Goal: Task Accomplishment & Management: Use online tool/utility

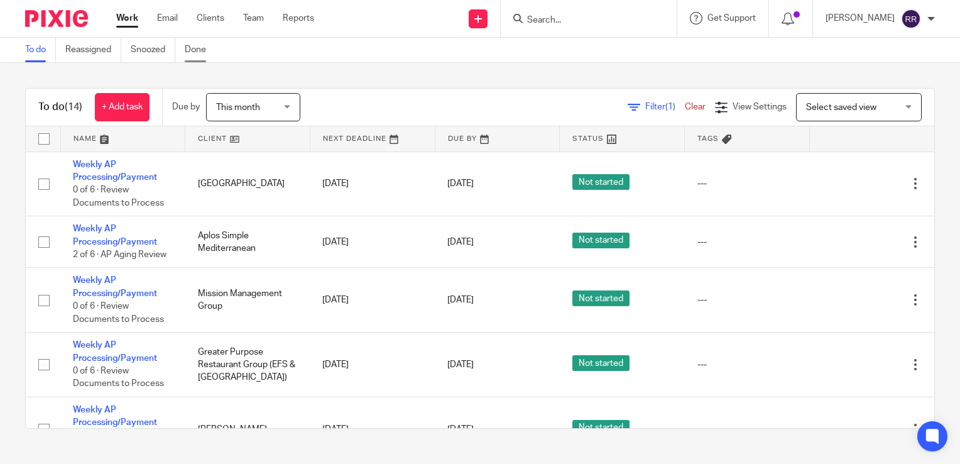
click at [196, 52] on link "Done" at bounding box center [200, 50] width 31 height 25
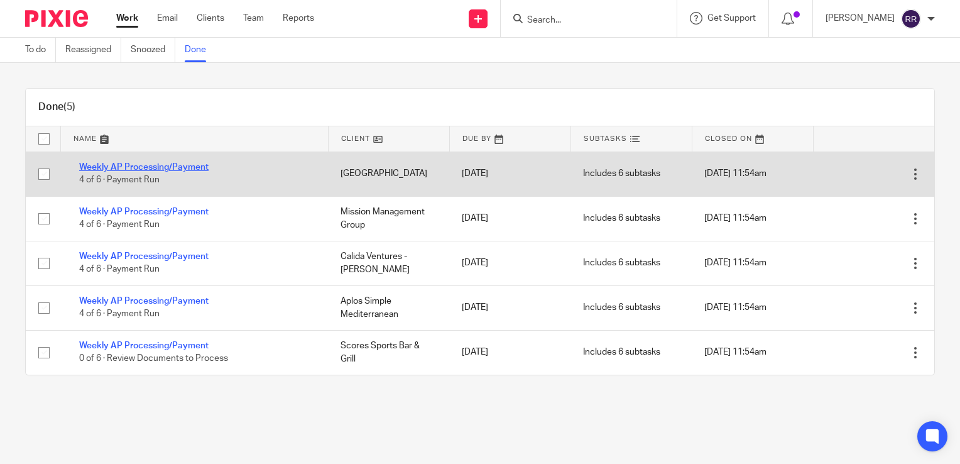
click at [167, 168] on link "Weekly AP Processing/Payment" at bounding box center [143, 167] width 129 height 9
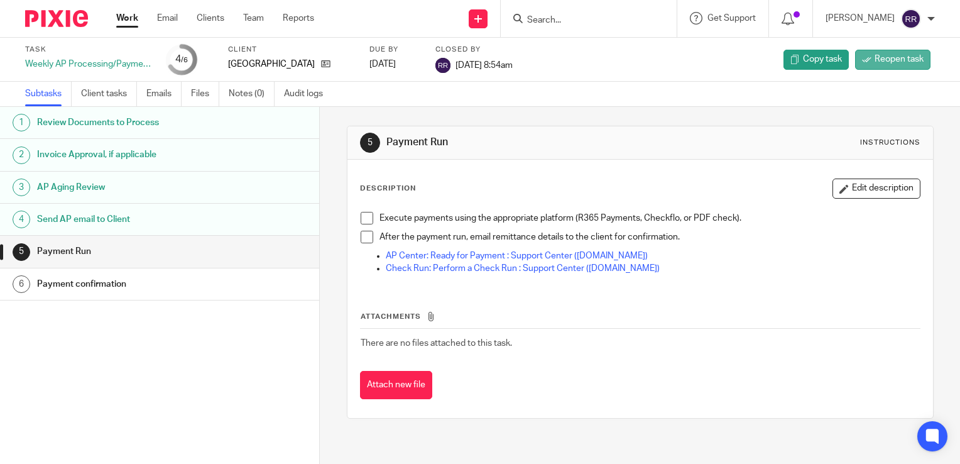
click at [888, 58] on span "Reopen task" at bounding box center [899, 59] width 49 height 13
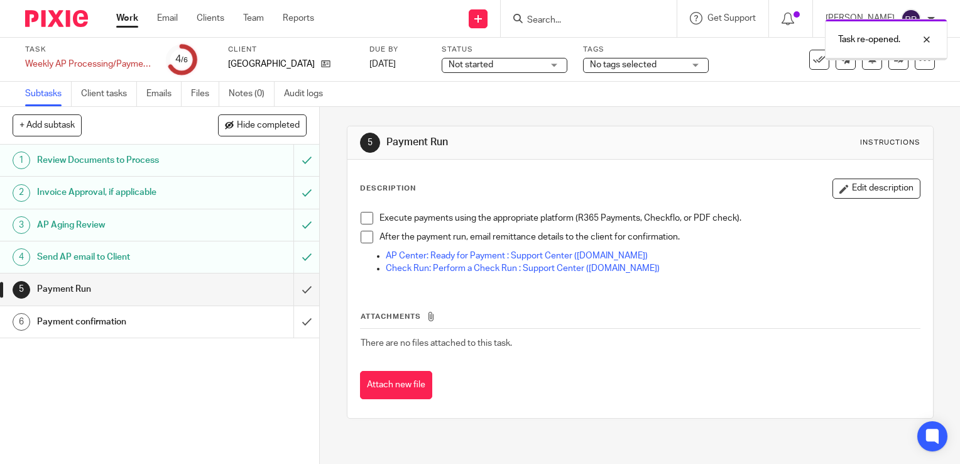
click at [128, 21] on link "Work" at bounding box center [127, 18] width 22 height 13
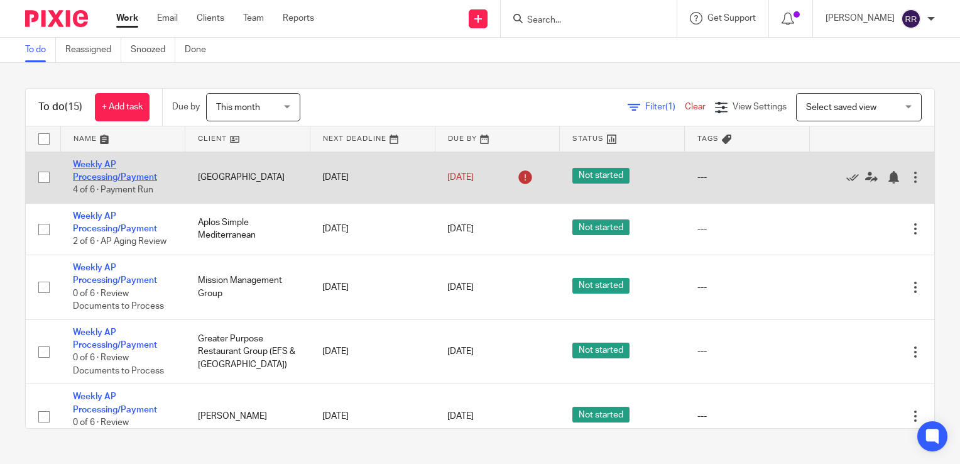
click at [96, 173] on link "Weekly AP Processing/Payment" at bounding box center [115, 170] width 84 height 21
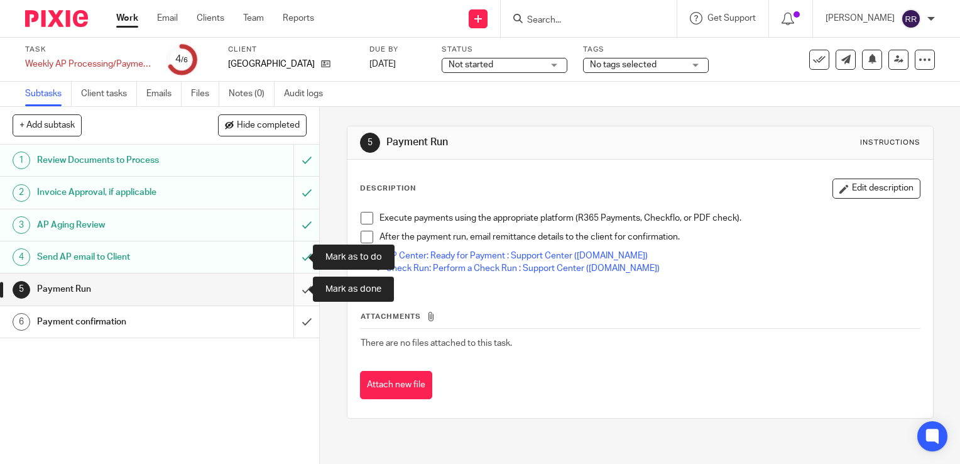
click at [283, 295] on input "submit" at bounding box center [159, 288] width 319 height 31
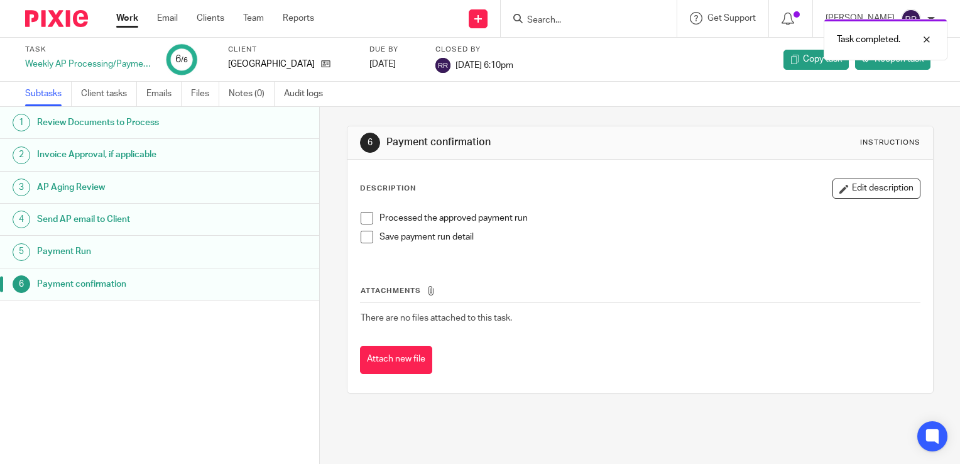
click at [129, 21] on link "Work" at bounding box center [127, 18] width 22 height 13
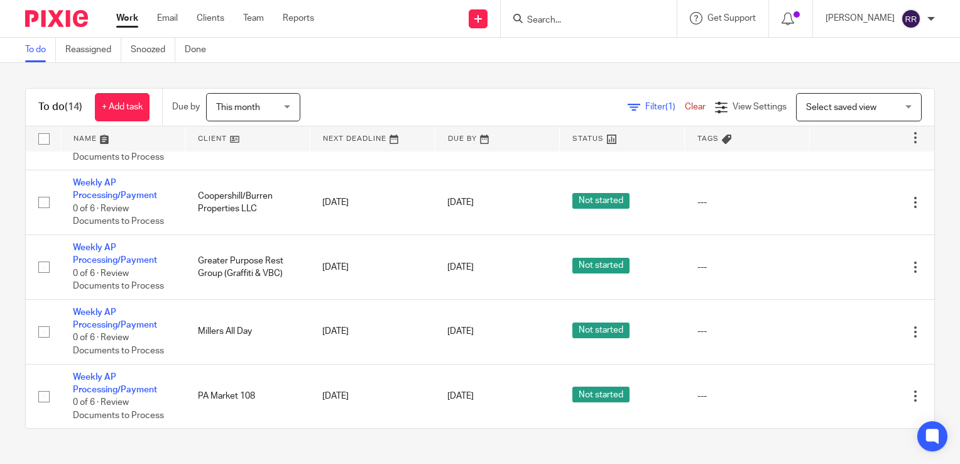
scroll to position [607, 0]
